Goal: Navigation & Orientation: Find specific page/section

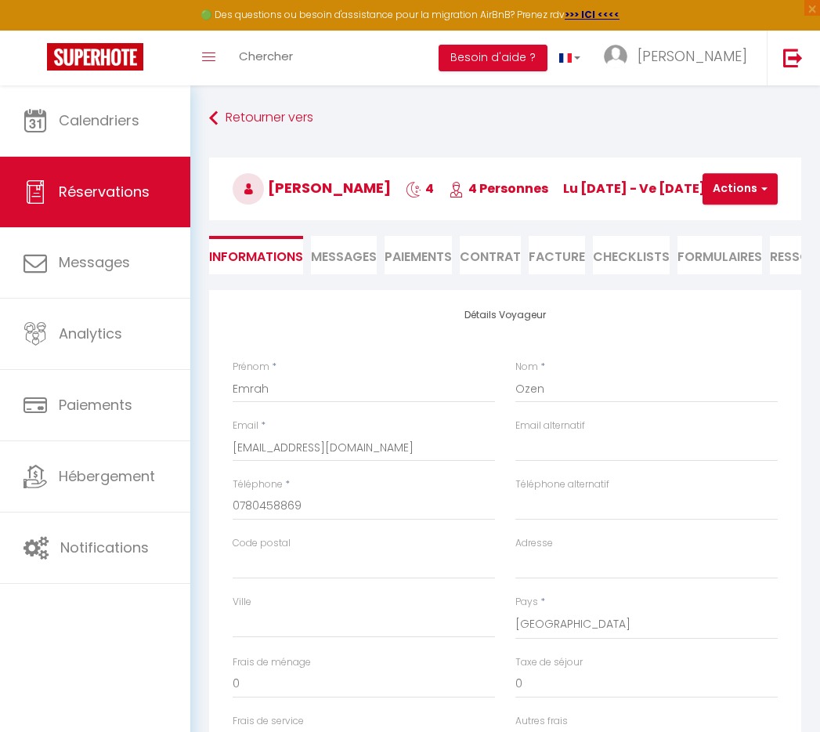
select select "68791"
select select
select select "14"
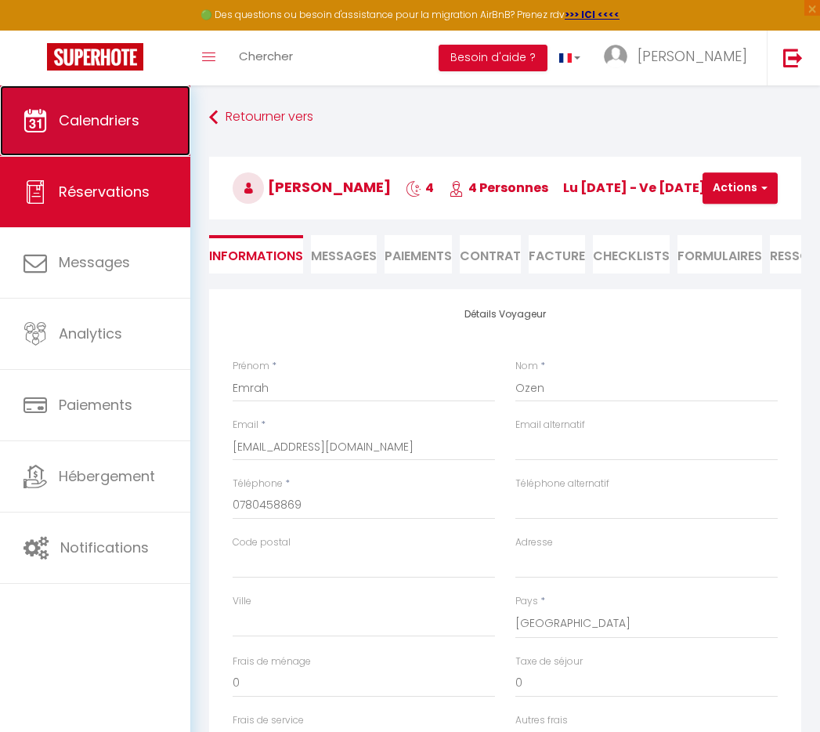
click at [107, 118] on span "Calendriers" at bounding box center [99, 120] width 81 height 20
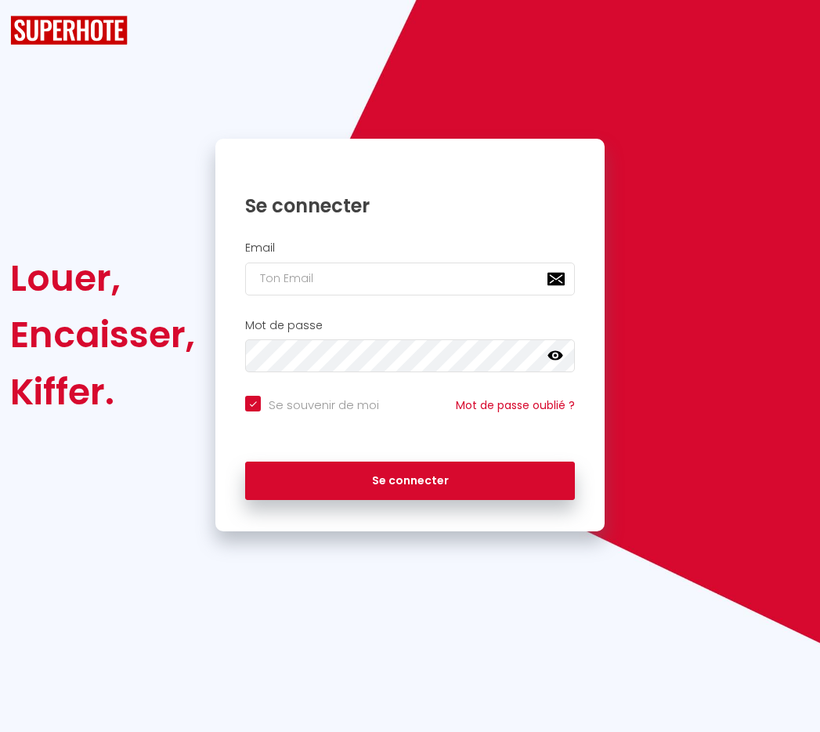
checkbox input "true"
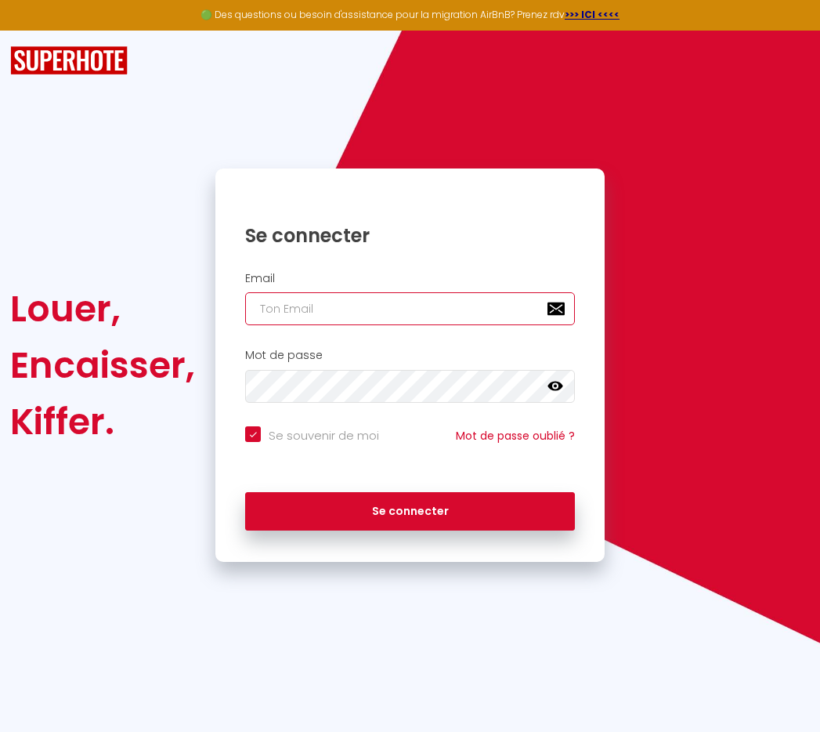
click at [389, 310] on input "email" at bounding box center [410, 308] width 330 height 33
type input "[PERSON_NAME][EMAIL_ADDRESS][DOMAIN_NAME]"
click at [245, 492] on button "Se connecter" at bounding box center [410, 511] width 330 height 39
checkbox input "true"
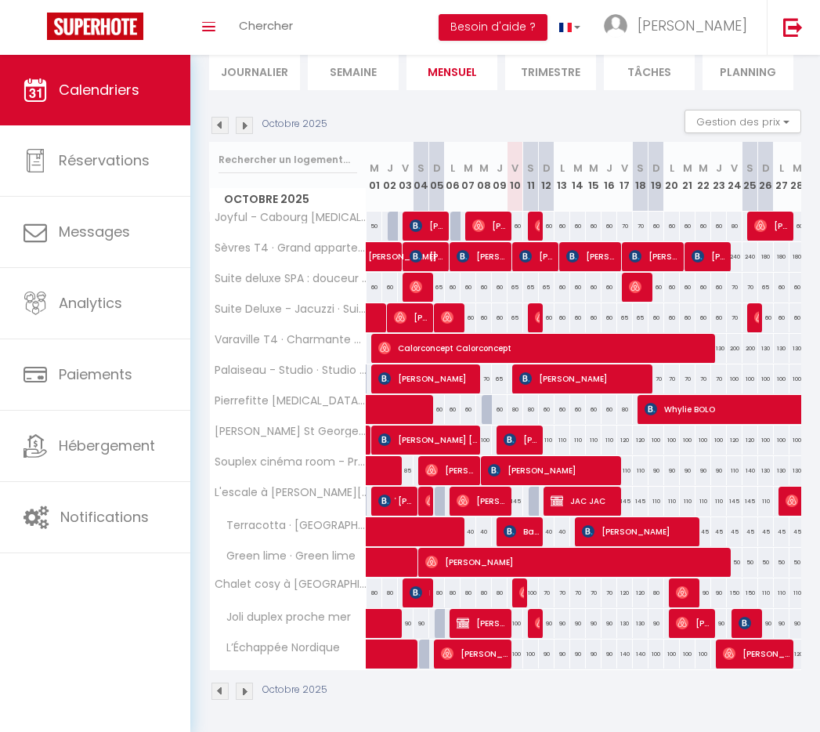
scroll to position [110, 0]
